Goal: Task Accomplishment & Management: Manage account settings

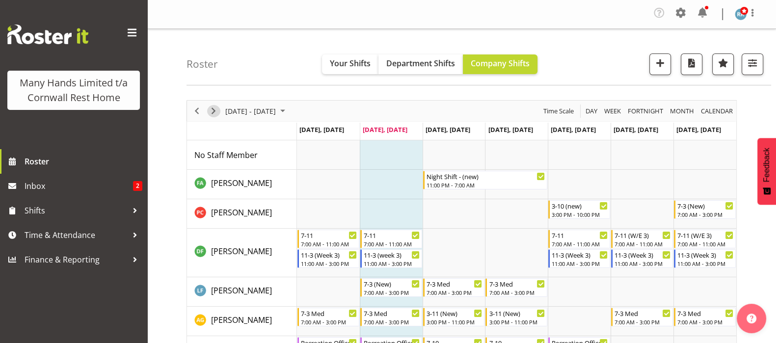
click at [213, 106] on span "Next" at bounding box center [214, 111] width 12 height 12
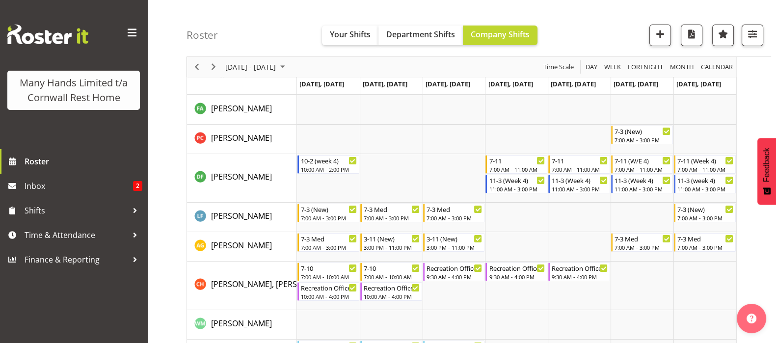
scroll to position [61, 0]
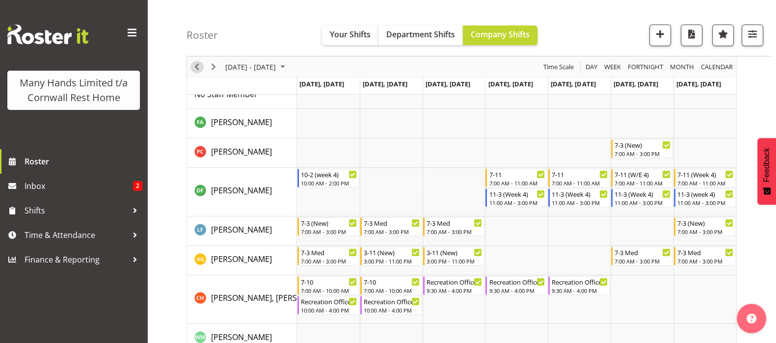
click at [196, 65] on span "Previous" at bounding box center [197, 67] width 12 height 12
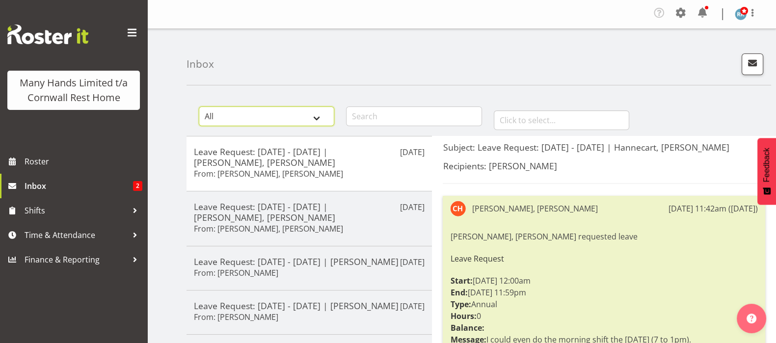
click at [315, 119] on select "All General Shift Offers Shift Swap Offers Leave Requests" at bounding box center [266, 116] width 135 height 20
select select "leave-request"
click at [199, 106] on select "All General Shift Offers Shift Swap Offers Leave Requests" at bounding box center [266, 116] width 135 height 20
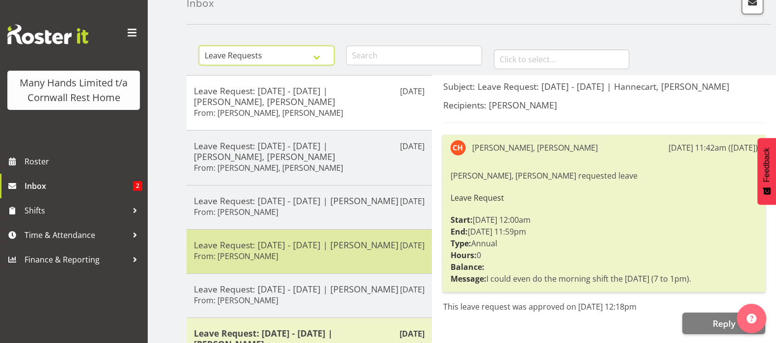
scroll to position [122, 0]
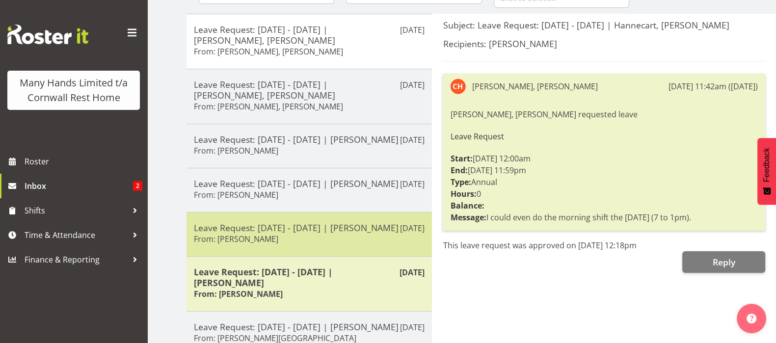
click at [291, 246] on div "Leave Request: 22/09/25 - 23/09/25 | Thompson, Nicola From: Thompson, Nicola" at bounding box center [309, 234] width 231 height 24
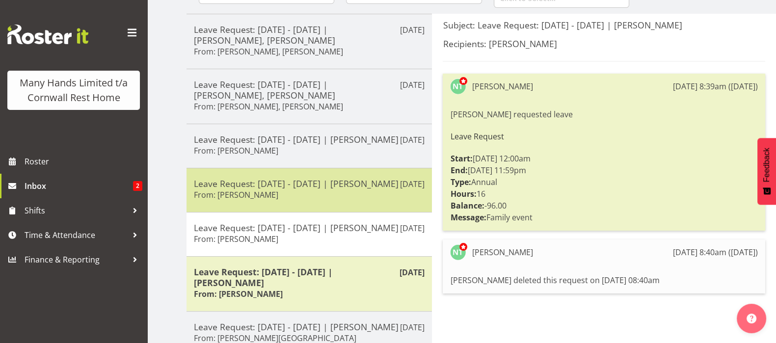
click at [252, 189] on h5 "Leave Request: 04/09/25 - 04/09/25 | Thompson, Nicola" at bounding box center [309, 183] width 231 height 11
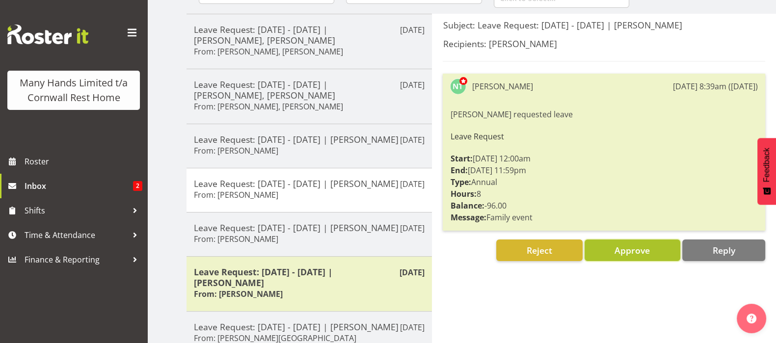
click at [626, 246] on span "Approve" at bounding box center [631, 250] width 35 height 12
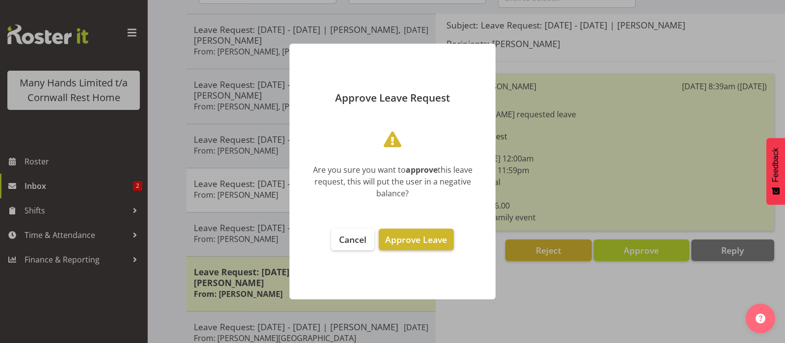
click at [419, 243] on span "Approve Leave" at bounding box center [416, 240] width 62 height 12
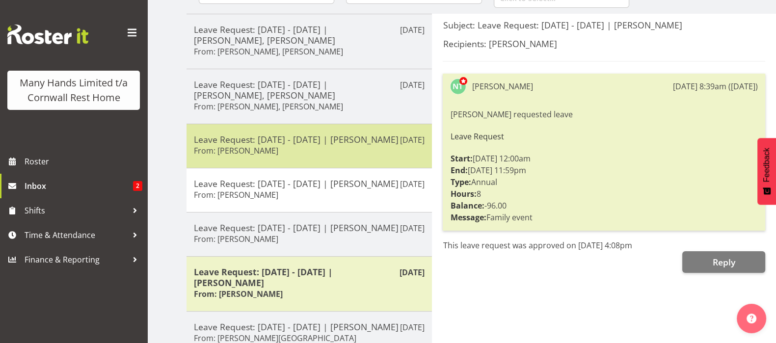
click at [269, 142] on h5 "Leave Request: 22/09/25 - 22/09/25 | Thompson, Nicola" at bounding box center [309, 139] width 231 height 11
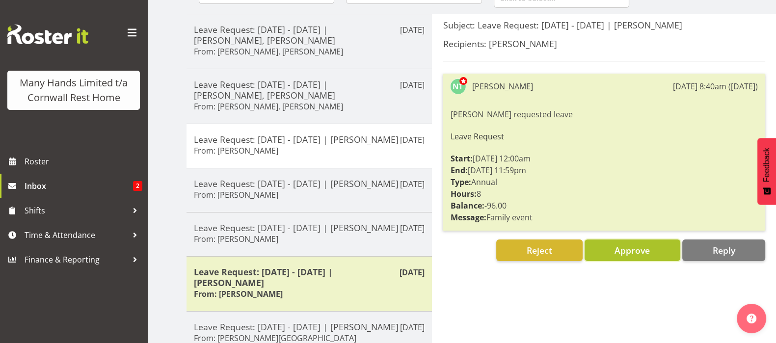
click at [642, 249] on span "Approve" at bounding box center [631, 250] width 35 height 12
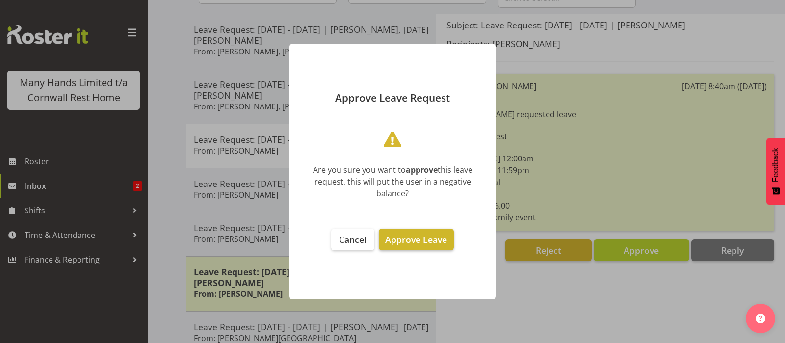
click at [411, 238] on span "Approve Leave" at bounding box center [416, 240] width 62 height 12
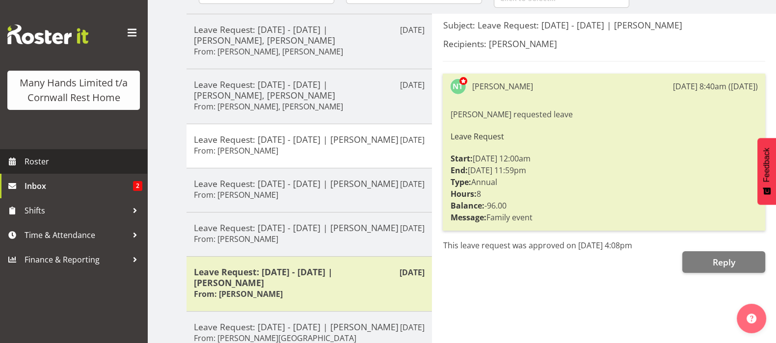
click at [34, 163] on span "Roster" at bounding box center [84, 161] width 118 height 15
